Goal: Transaction & Acquisition: Book appointment/travel/reservation

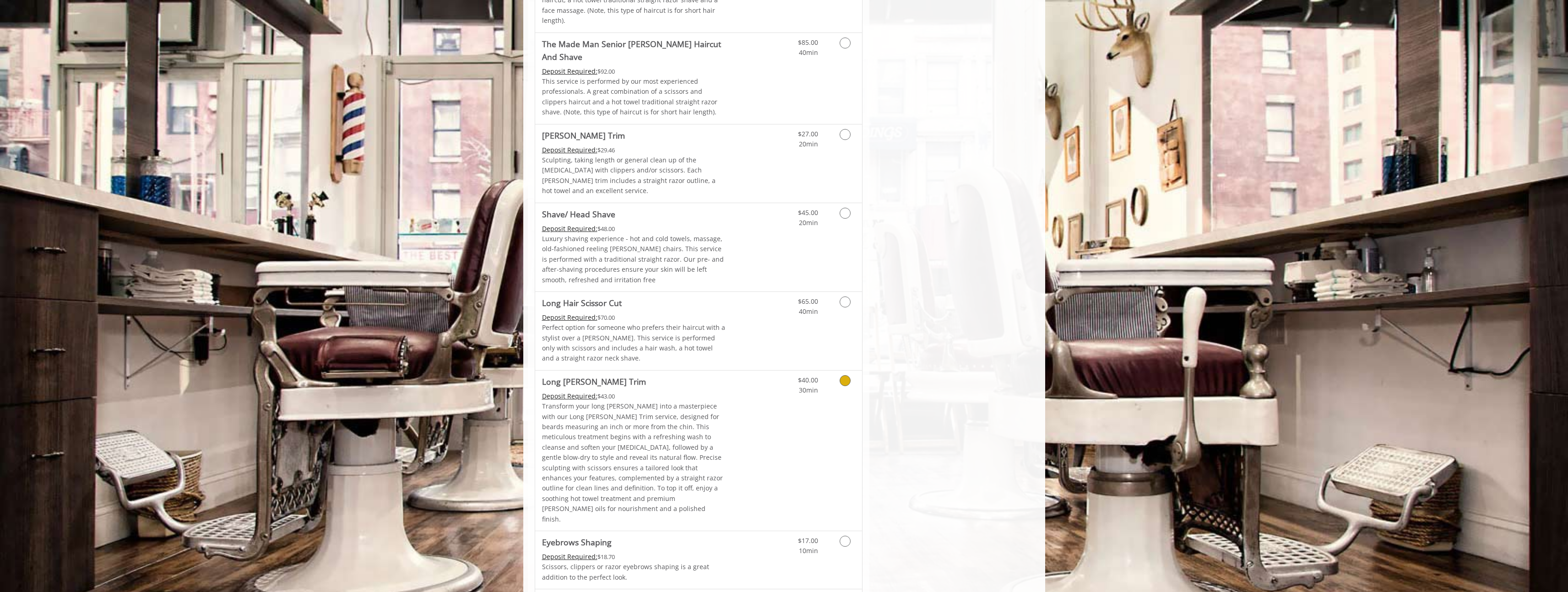
scroll to position [1247, 0]
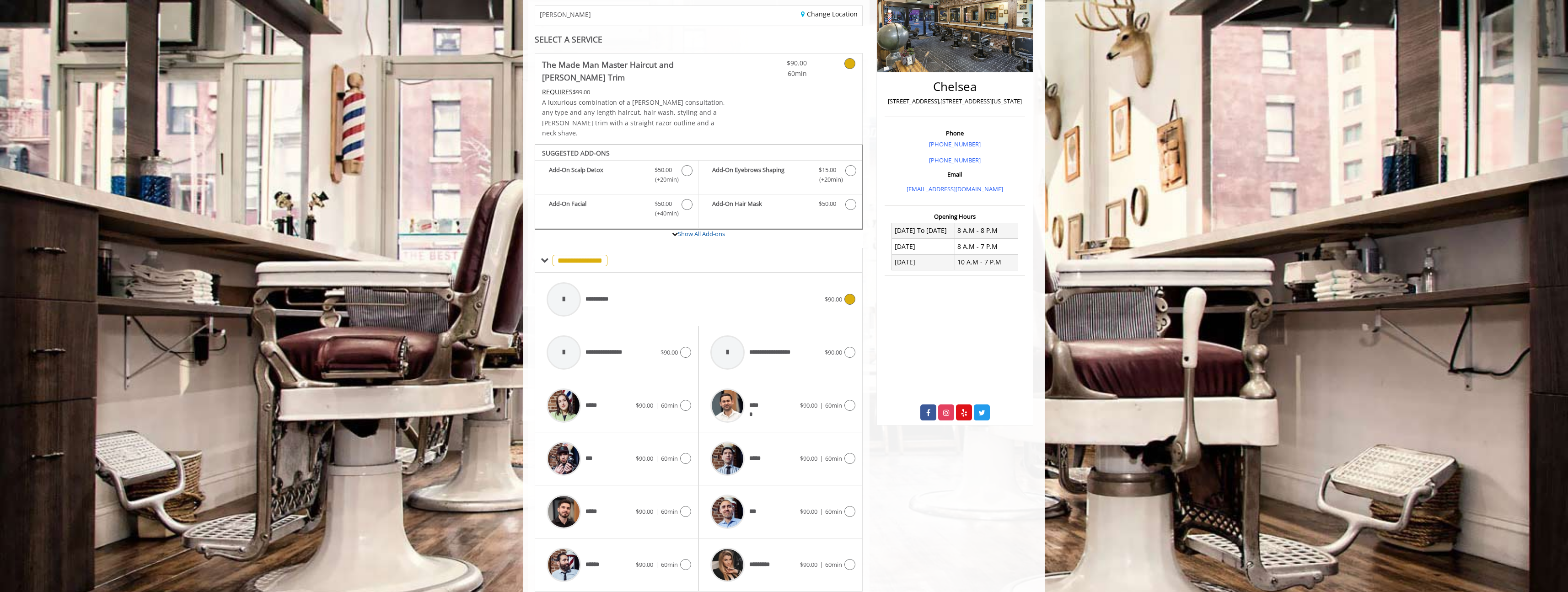
scroll to position [172, 0]
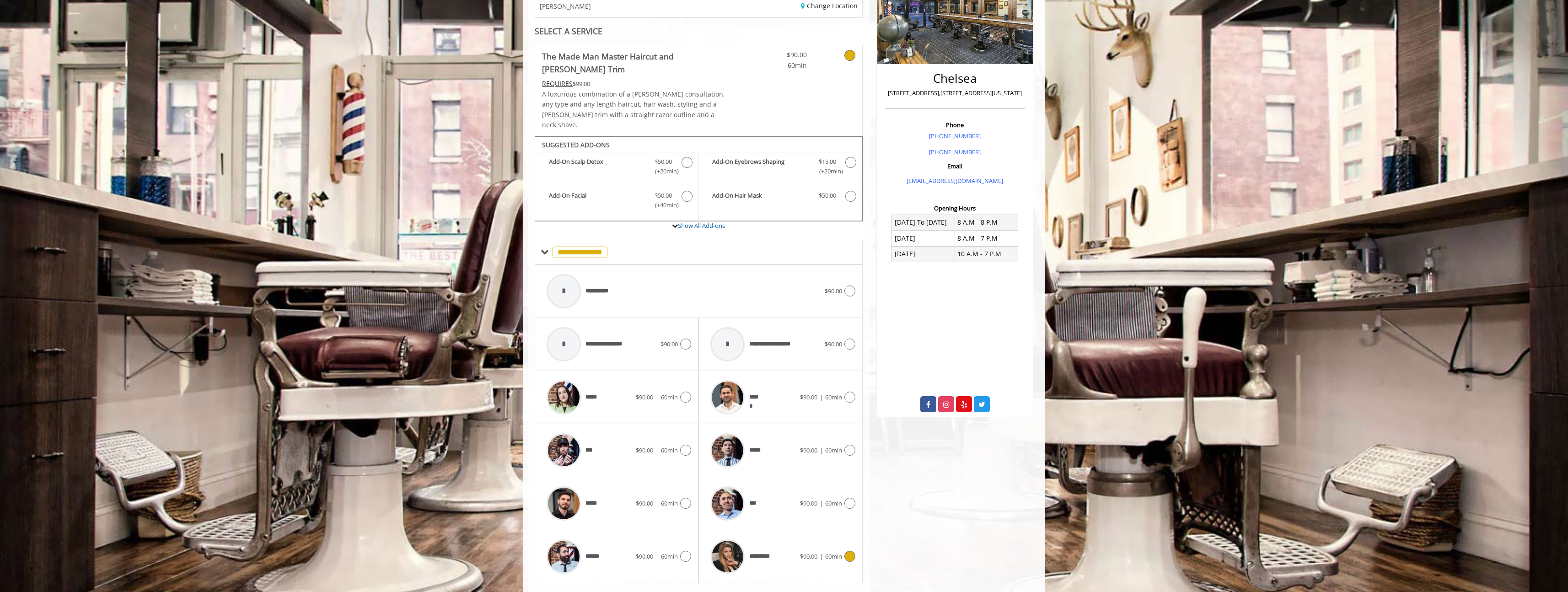
click at [775, 535] on div "*********" at bounding box center [753, 556] width 94 height 43
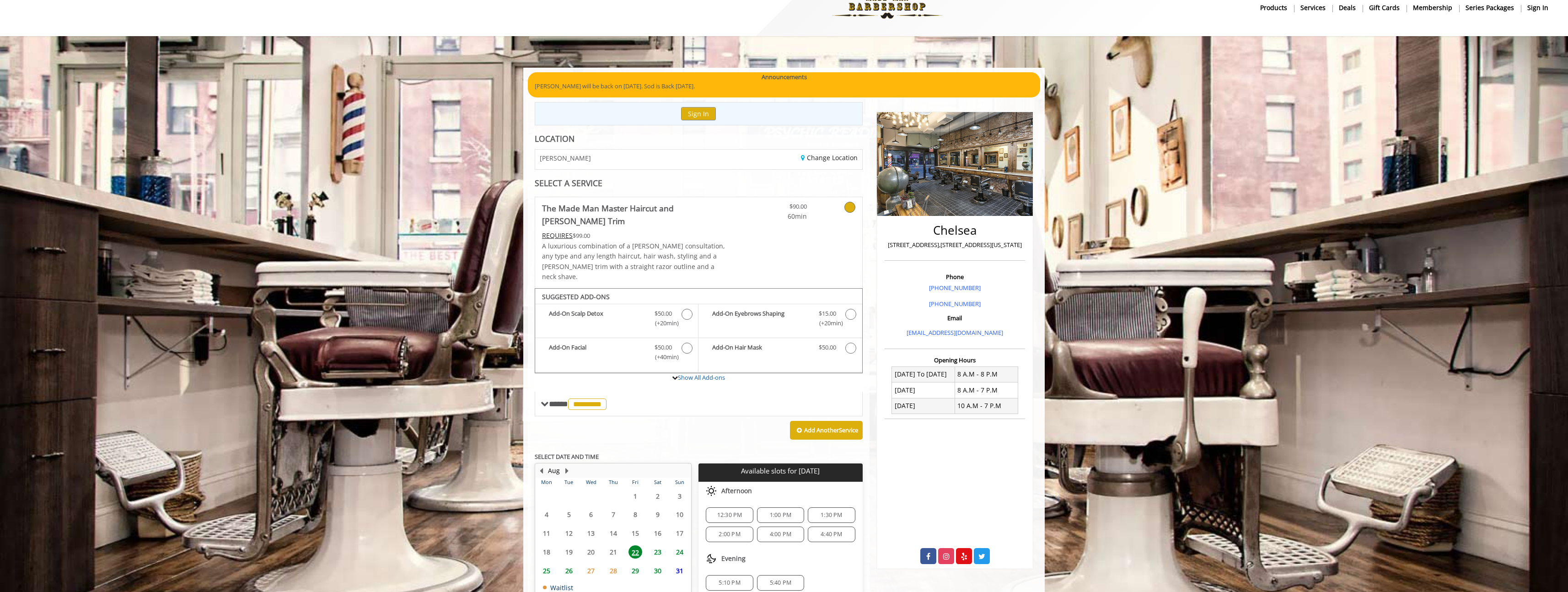
click at [656, 546] on span "23" at bounding box center [657, 552] width 14 height 13
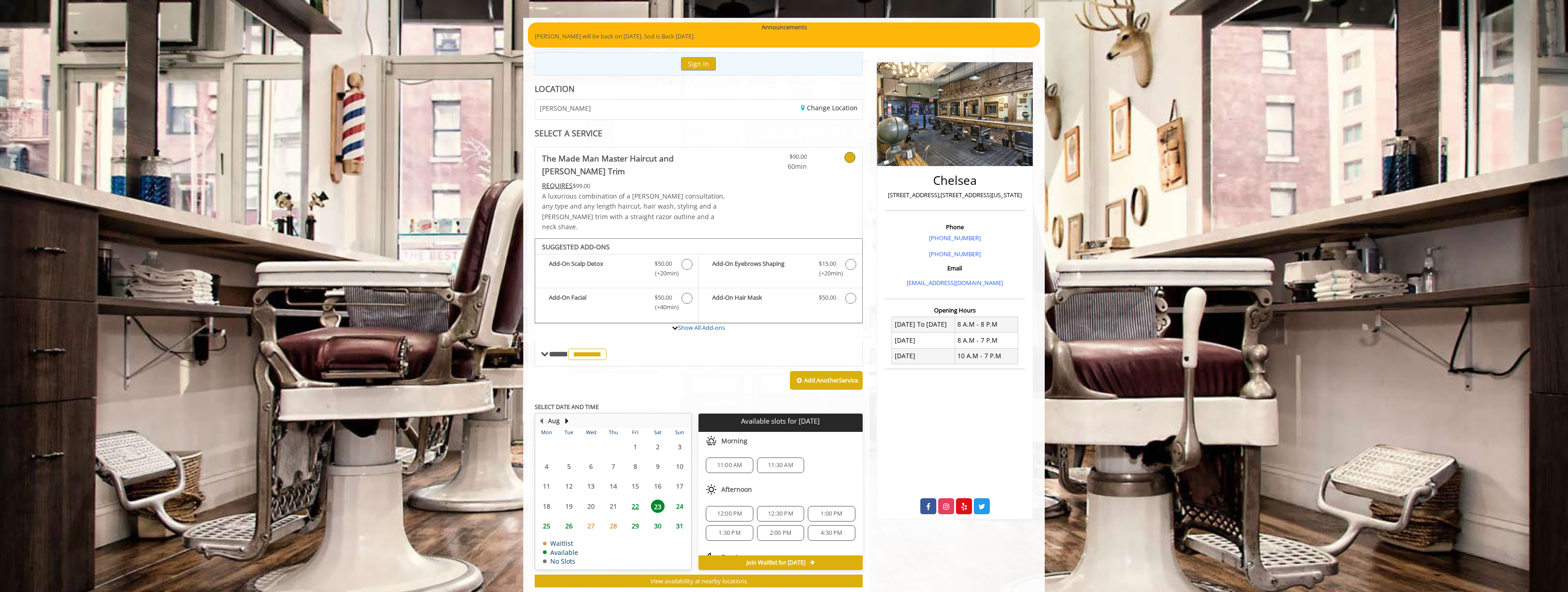
scroll to position [41, 0]
click at [734, 469] on span "12:00 PM" at bounding box center [729, 473] width 25 height 7
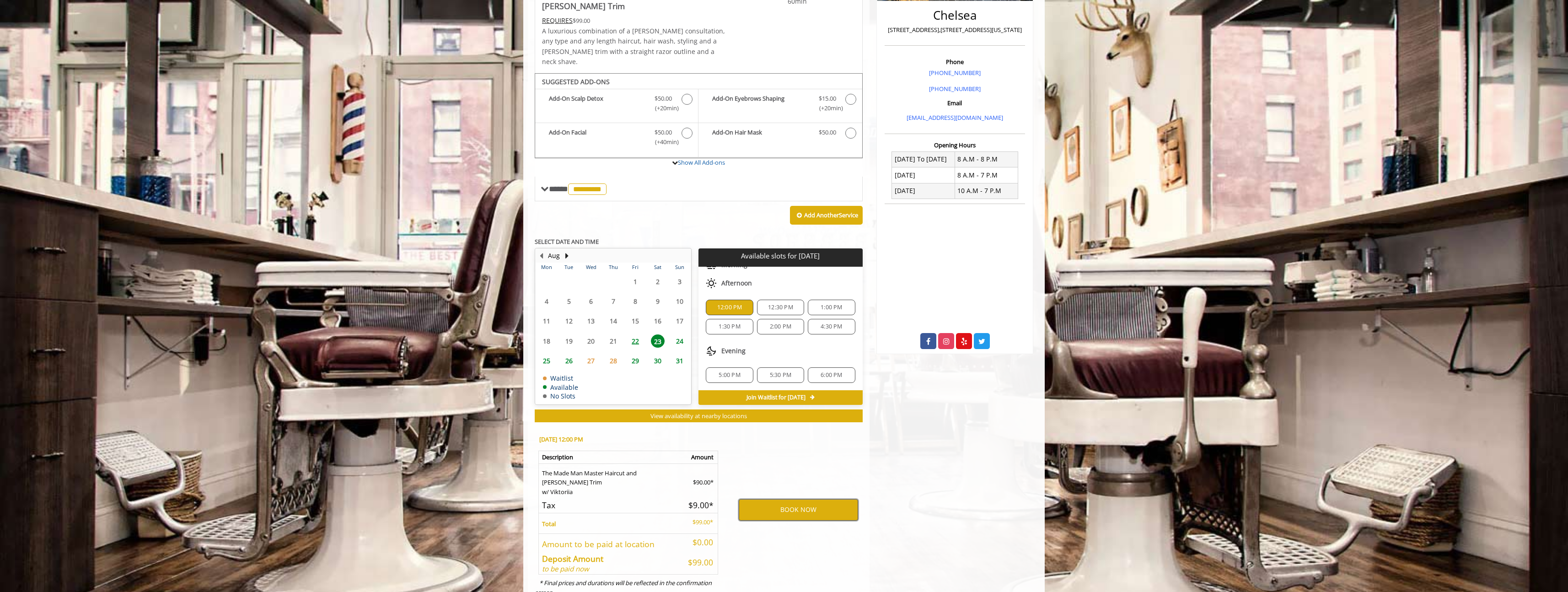
click at [793, 499] on button "BOOK NOW" at bounding box center [799, 510] width 119 height 21
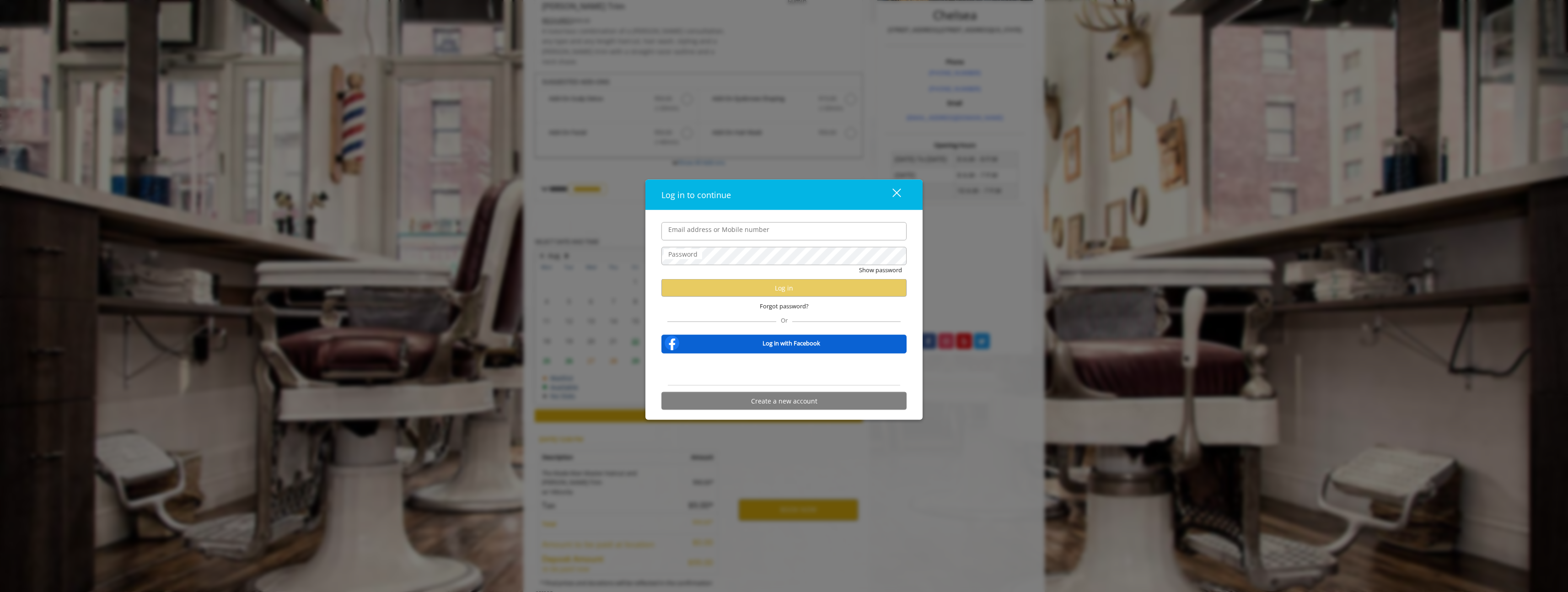
click at [715, 233] on input "Email address or Mobile number" at bounding box center [784, 231] width 245 height 18
type input "**********"
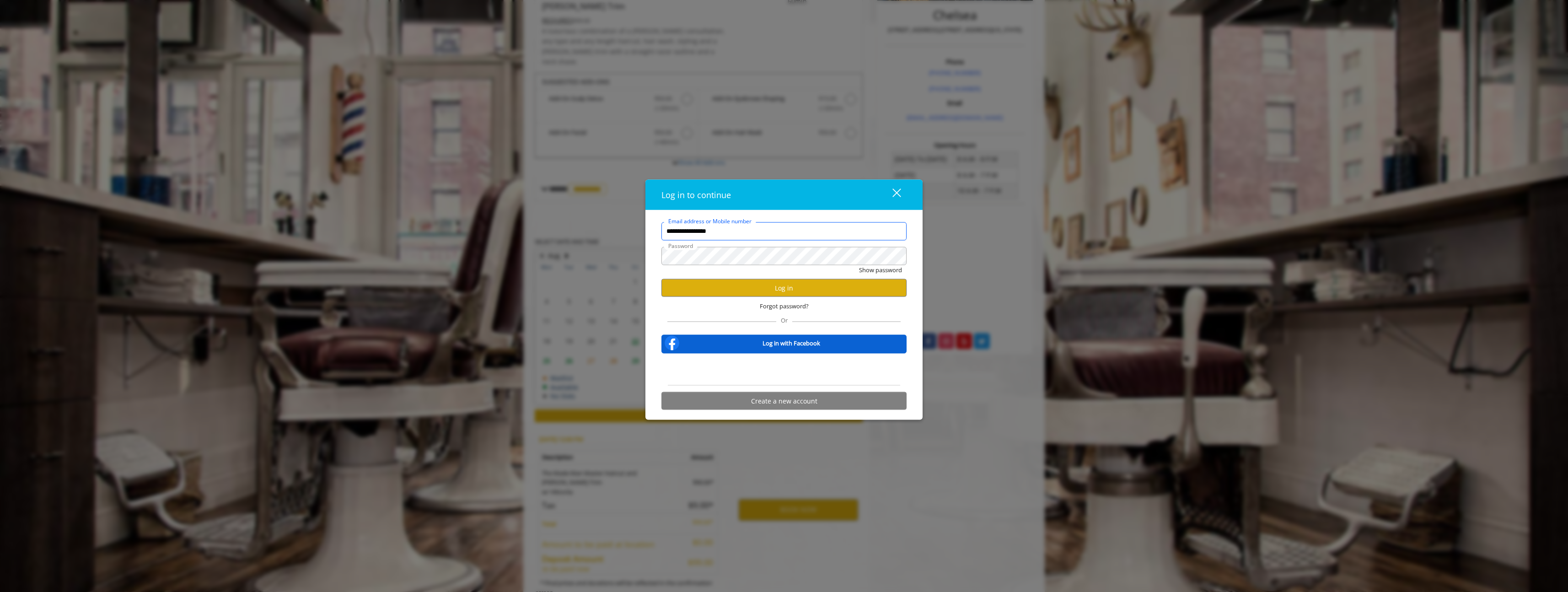
scroll to position [0, 0]
click at [749, 289] on button "Log in" at bounding box center [784, 287] width 245 height 18
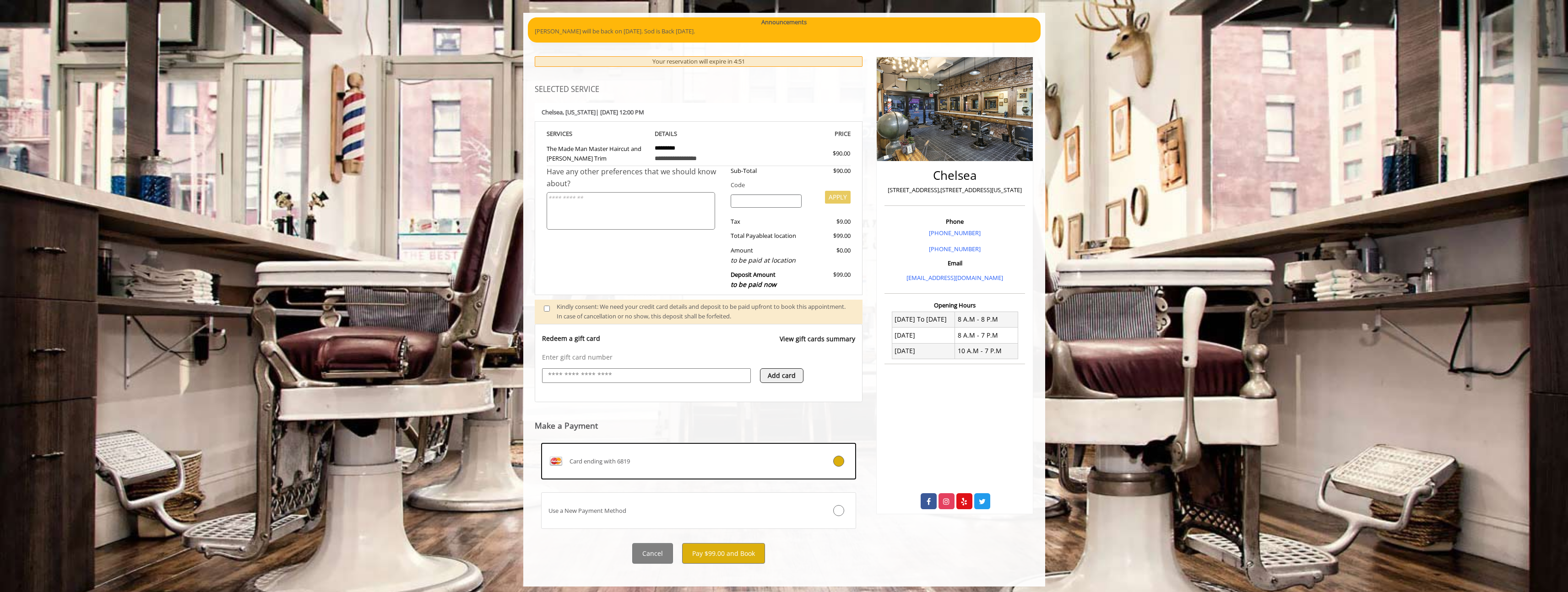
scroll to position [79, 0]
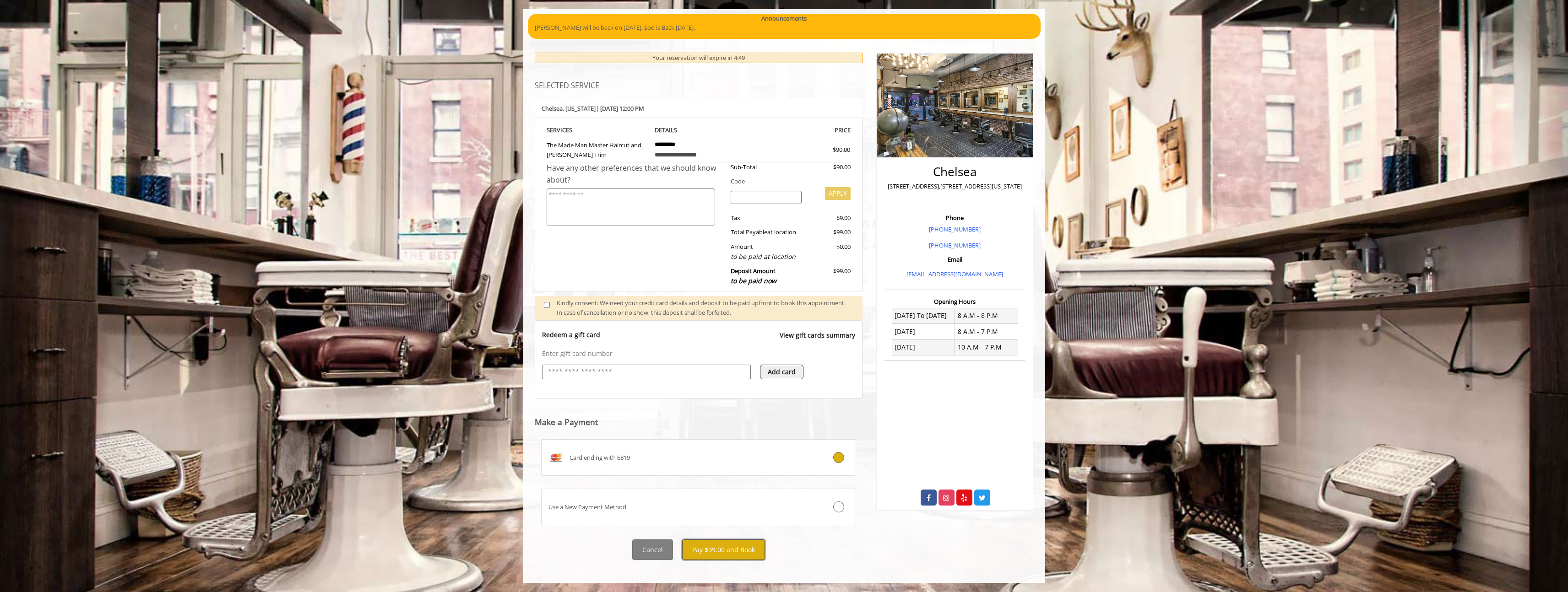
click at [715, 557] on button "Pay $99.00 and Book" at bounding box center [724, 550] width 83 height 21
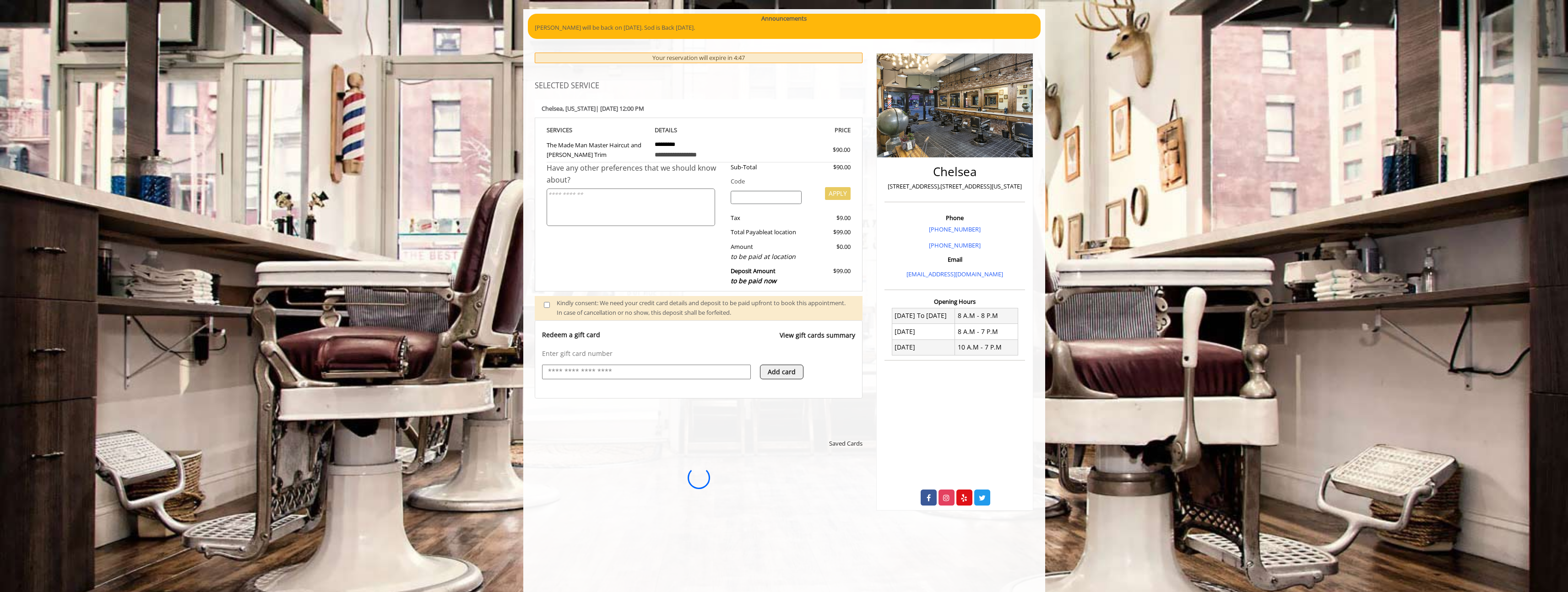
scroll to position [0, 0]
